Goal: Information Seeking & Learning: Learn about a topic

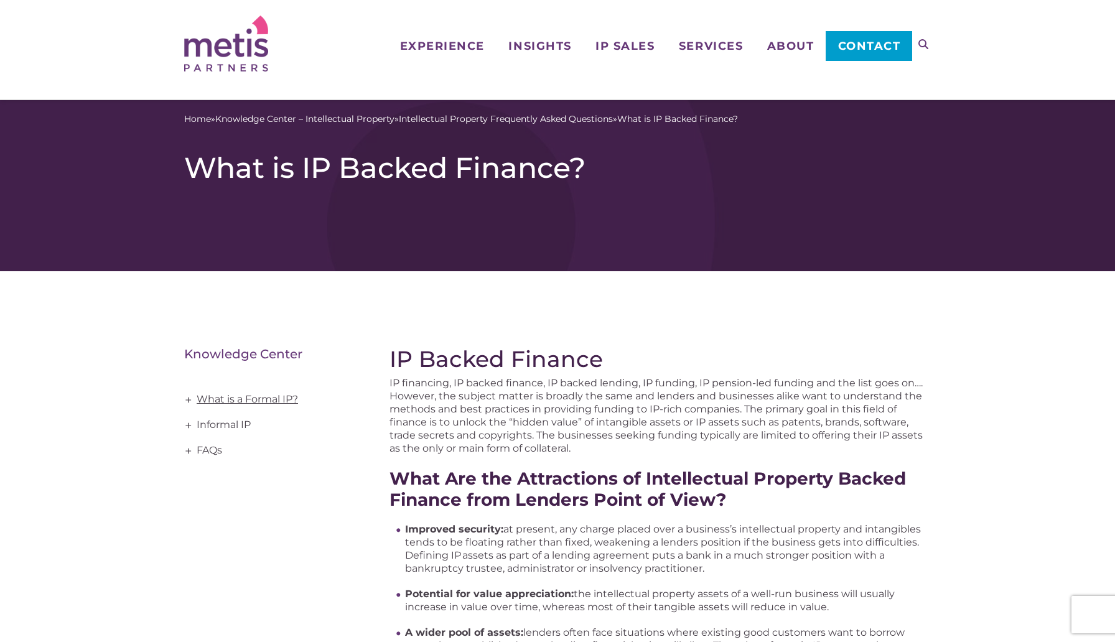
click at [221, 408] on link "What is a Formal IP?" at bounding box center [268, 400] width 168 height 26
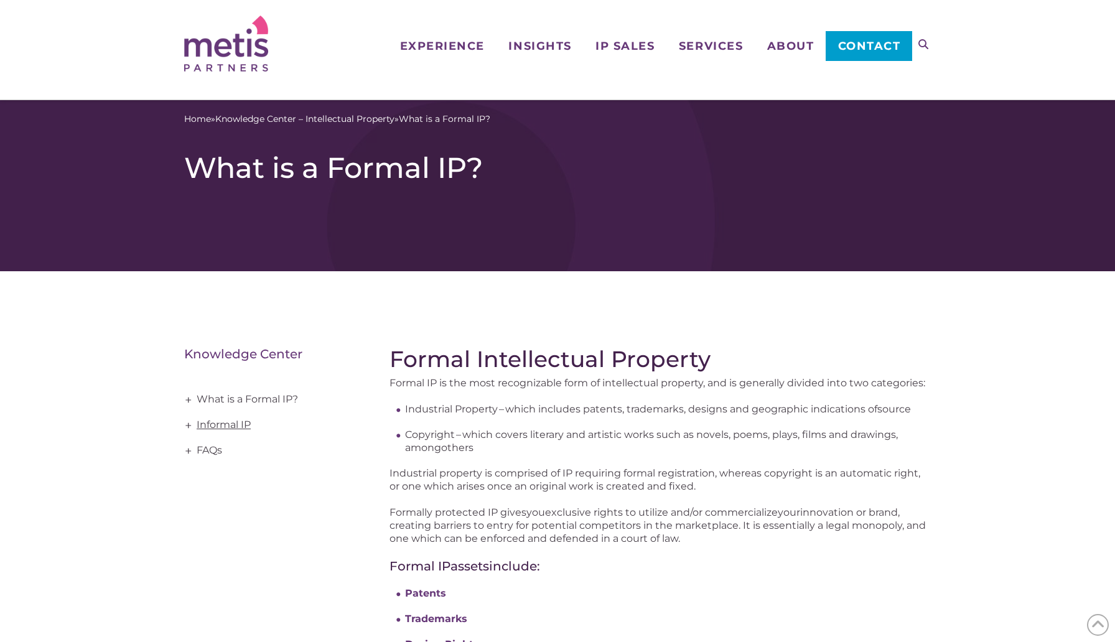
click at [228, 430] on link "Informal IP" at bounding box center [268, 425] width 168 height 26
